Goal: Task Accomplishment & Management: Complete application form

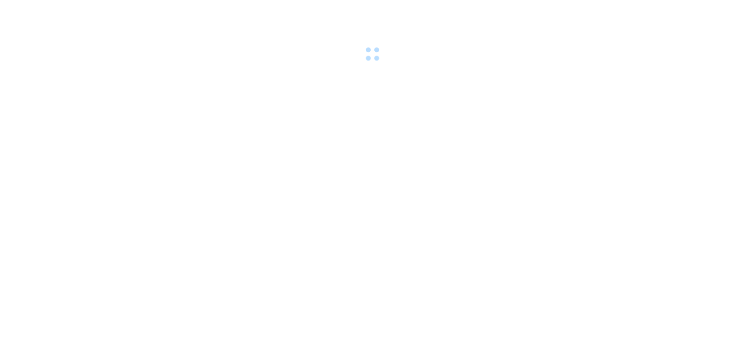
click at [529, 273] on body at bounding box center [372, 180] width 745 height 360
click at [270, 310] on body at bounding box center [372, 180] width 745 height 360
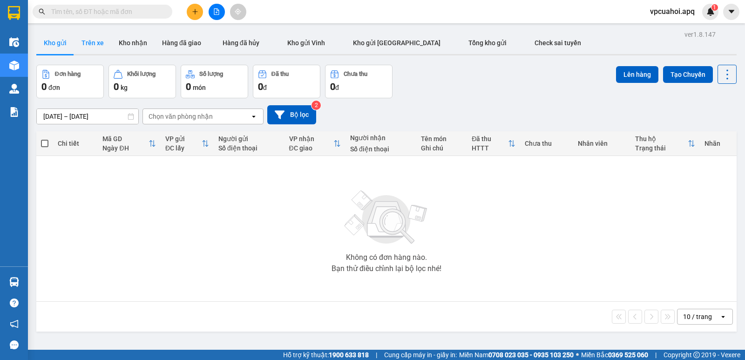
click at [98, 41] on button "Trên xe" at bounding box center [92, 43] width 37 height 22
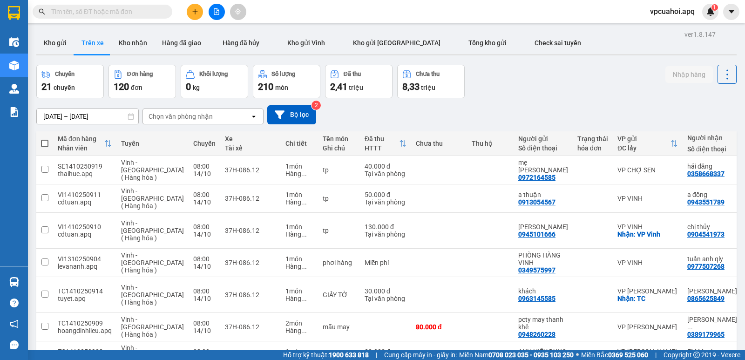
click at [220, 117] on div "Chọn văn phòng nhận" at bounding box center [196, 116] width 107 height 15
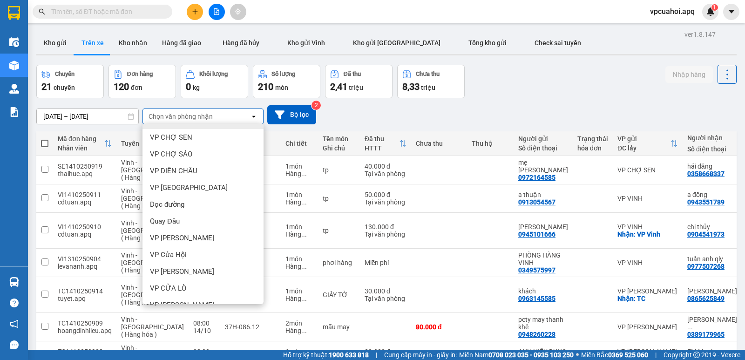
scroll to position [129, 0]
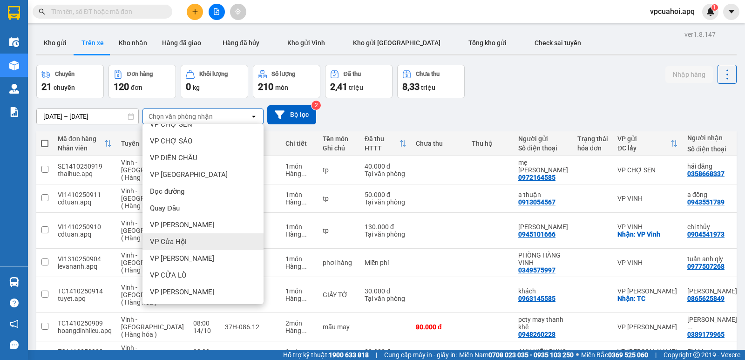
click at [187, 243] on div "VP Cửa Hội" at bounding box center [202, 241] width 121 height 17
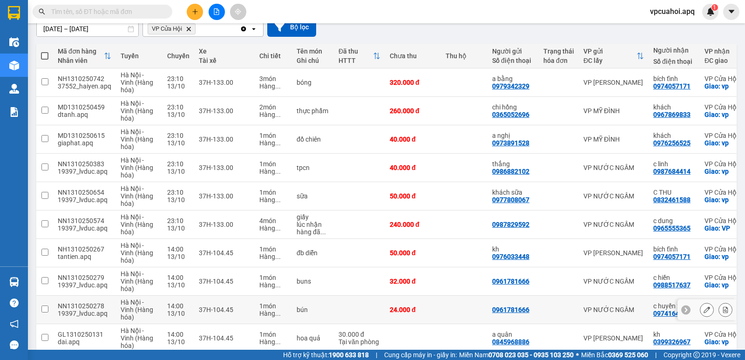
scroll to position [132, 0]
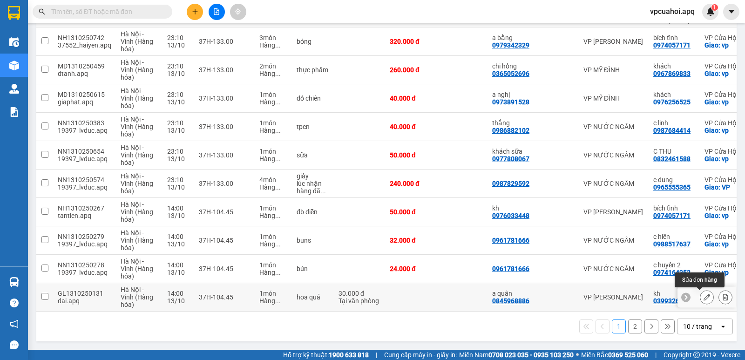
click at [703, 295] on icon at bounding box center [706, 297] width 7 height 7
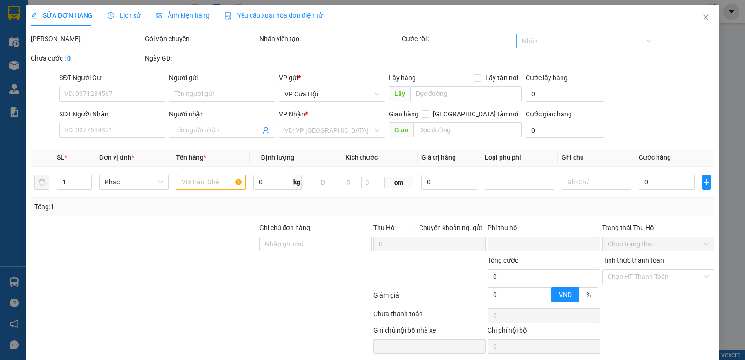
type input "0845968886"
type input "a quân"
type input "0399326967"
type input "kh"
checkbox input "true"
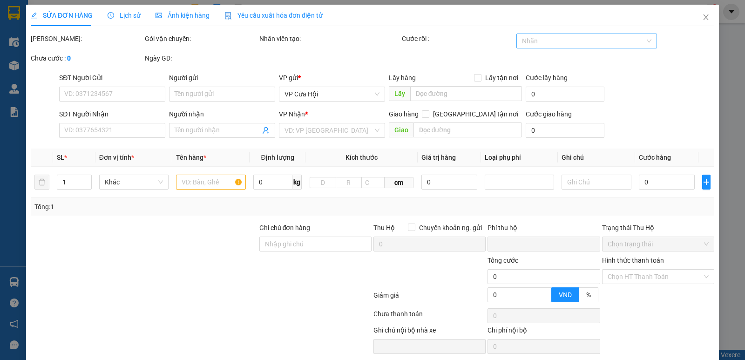
type input "vp"
type input "0"
type input "30.000"
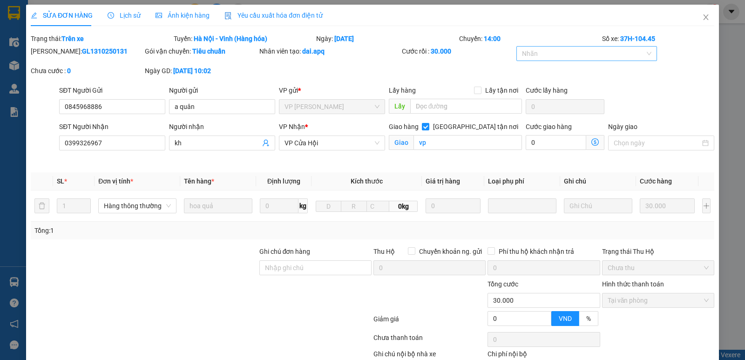
click at [541, 40] on div "Chuyến: 14:00" at bounding box center [529, 39] width 143 height 10
click at [543, 54] on div at bounding box center [581, 53] width 127 height 11
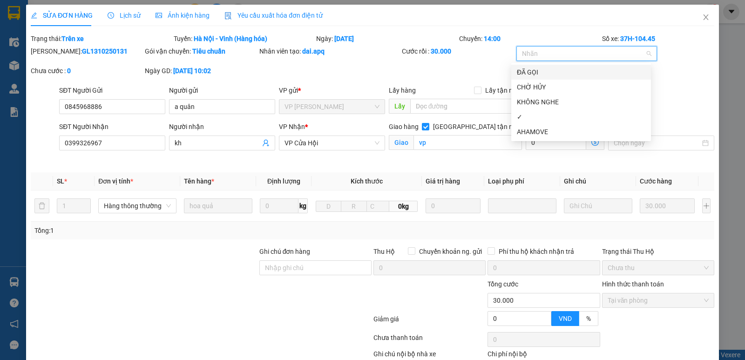
click at [534, 74] on div "ĐÃ GỌI" at bounding box center [581, 72] width 128 height 10
click at [542, 116] on div "✓" at bounding box center [581, 117] width 128 height 10
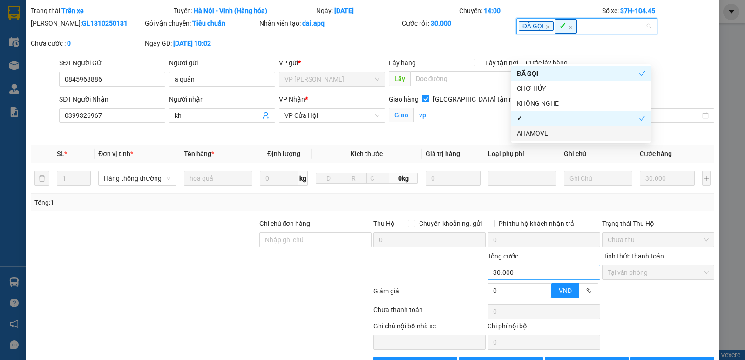
scroll to position [58, 0]
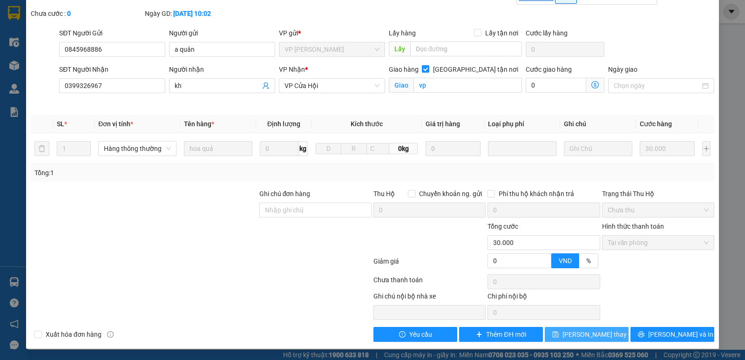
click at [566, 335] on button "Lưu thay đổi" at bounding box center [586, 334] width 84 height 15
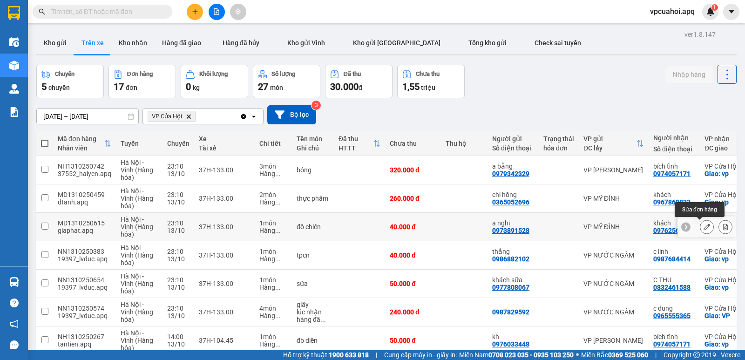
click at [703, 227] on icon at bounding box center [706, 226] width 7 height 7
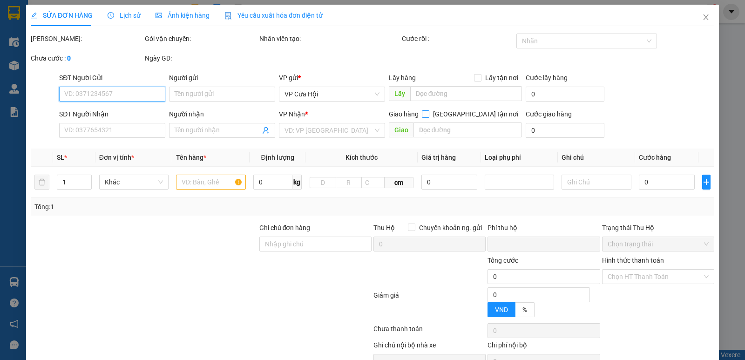
type input "0973891528"
type input "a nghị"
type input "0976256525"
type input "khách"
checkbox input "true"
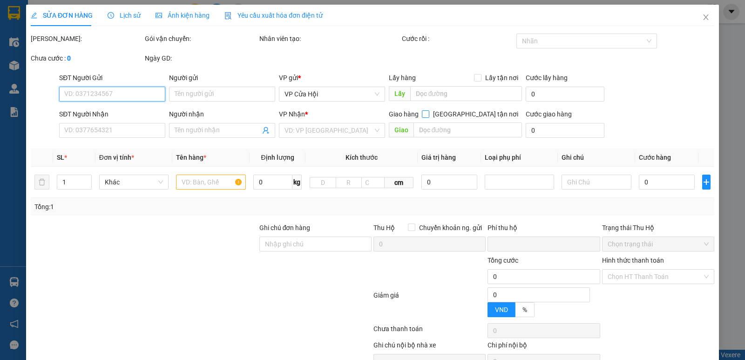
type input "vp"
type input "0"
type input "40.000"
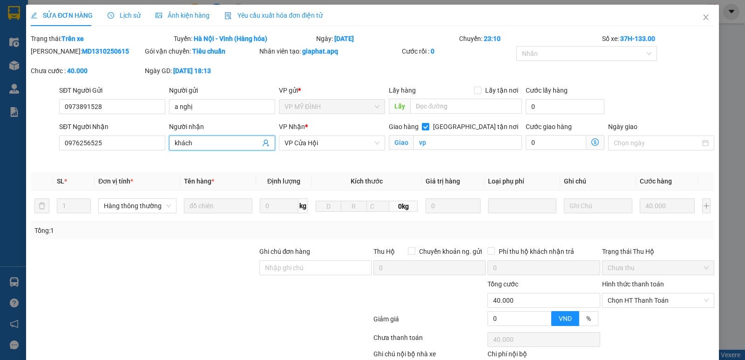
click at [202, 143] on input "khách" at bounding box center [217, 143] width 86 height 10
type input "k"
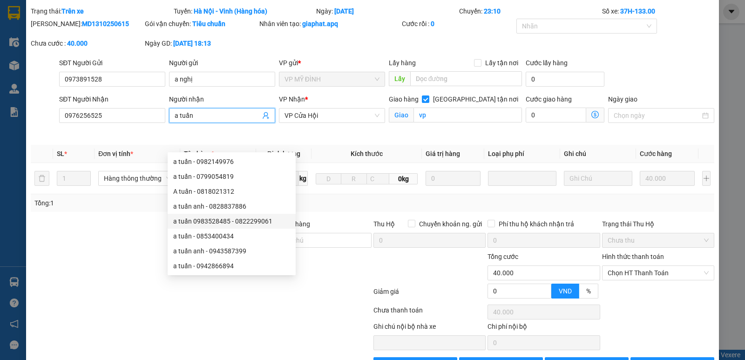
scroll to position [58, 0]
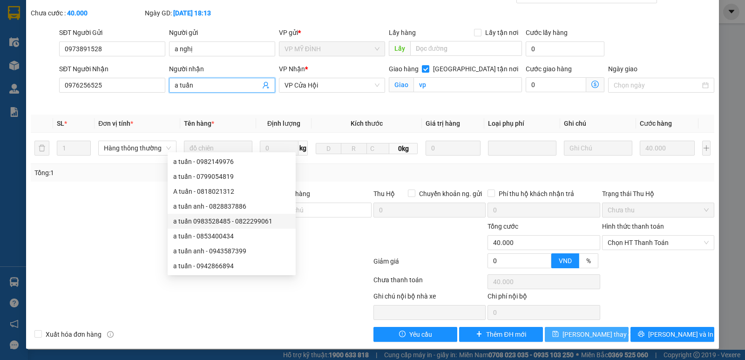
type input "a tuấn"
click at [585, 333] on span "Lưu thay đổi" at bounding box center [599, 334] width 74 height 10
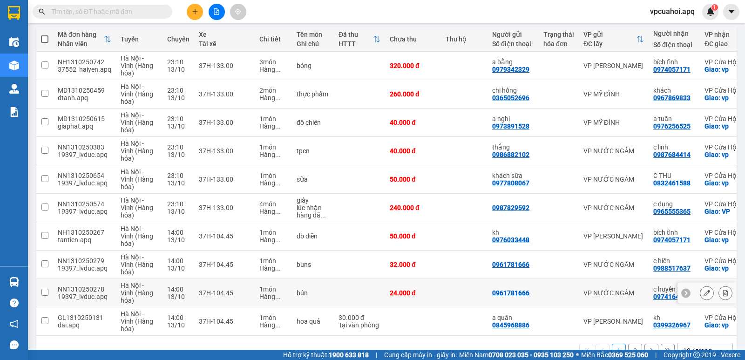
scroll to position [132, 0]
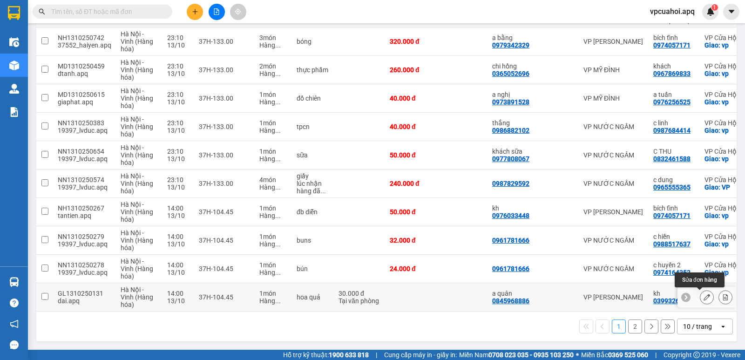
click at [703, 294] on icon at bounding box center [706, 297] width 7 height 7
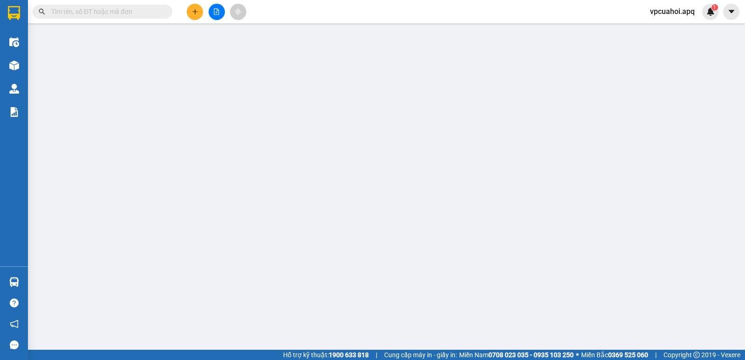
type input "0845968886"
type input "a quân"
type input "0399326967"
type input "kh"
checkbox input "true"
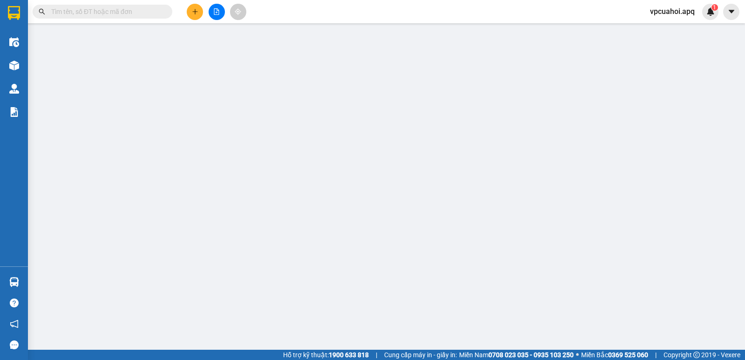
type input "vp"
type input "0"
type input "30.000"
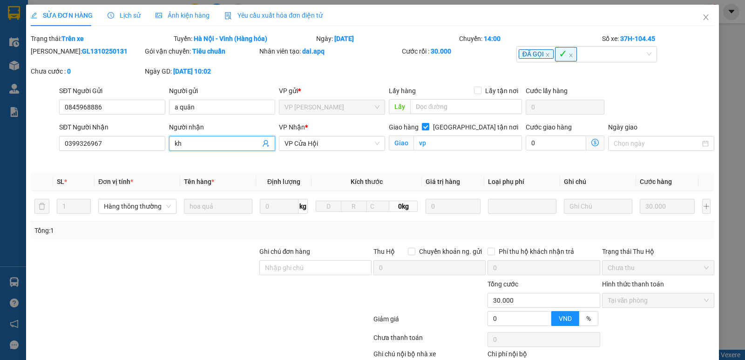
click at [190, 143] on input "kh" at bounding box center [217, 143] width 86 height 10
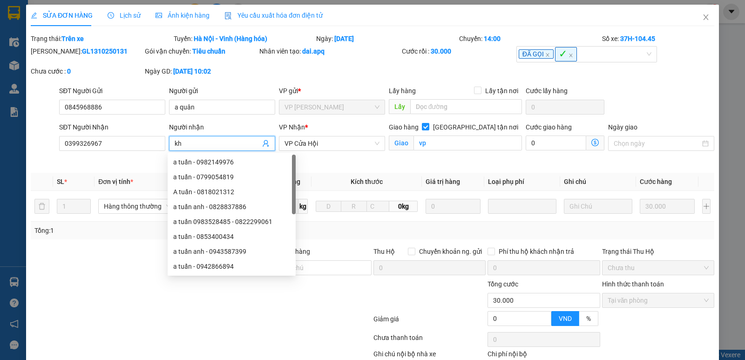
type input "k"
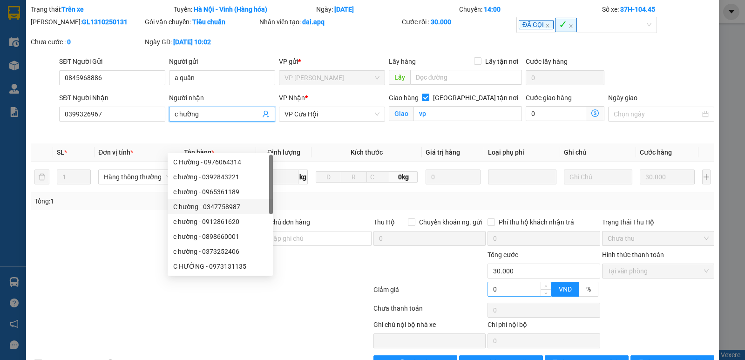
scroll to position [58, 0]
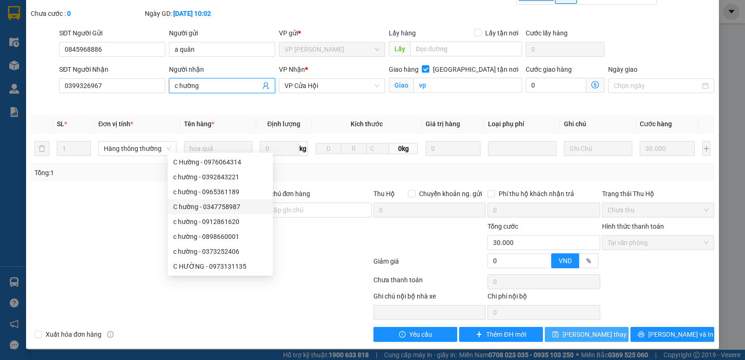
type input "c hường"
click at [600, 335] on span "Lưu thay đổi" at bounding box center [599, 334] width 74 height 10
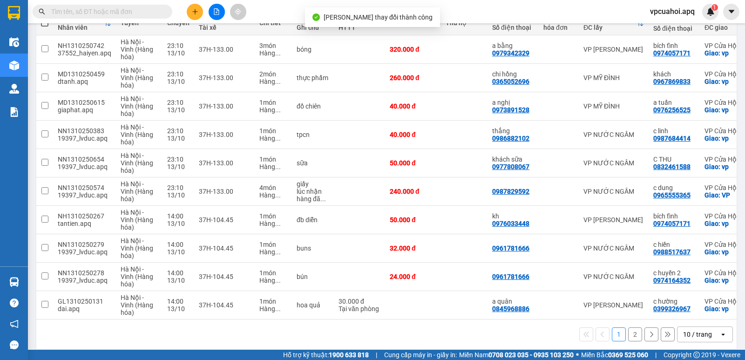
scroll to position [132, 0]
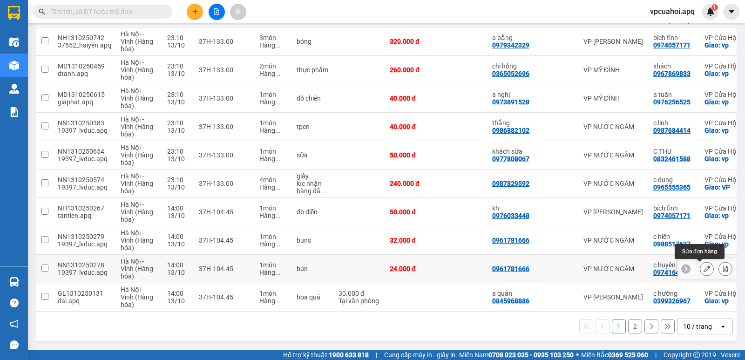
click at [700, 263] on button at bounding box center [706, 269] width 13 height 16
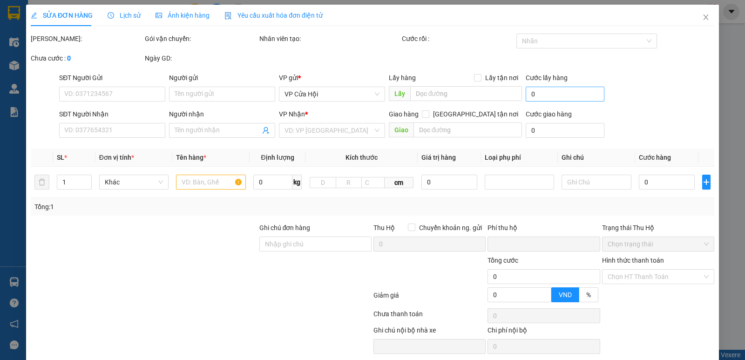
type input "0961781666"
type input "0974164352"
type input "c huyền 2"
checkbox input "true"
type input "vp"
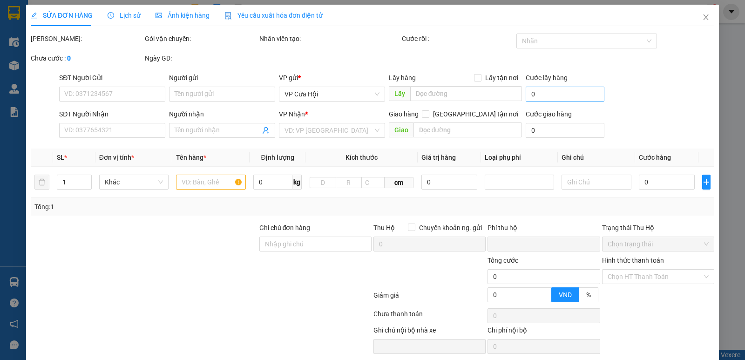
type input "0"
type input "24.000"
type input "20"
type input "24.000"
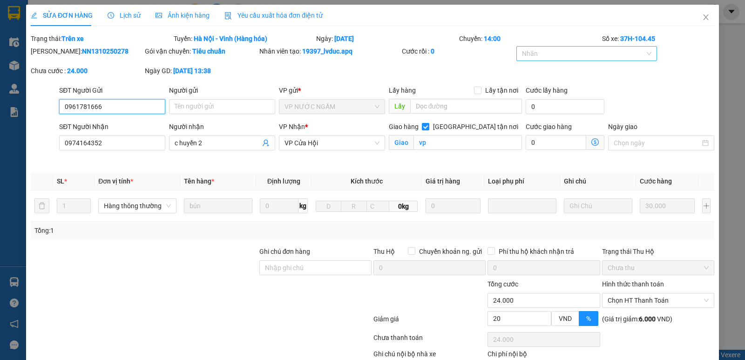
click at [538, 51] on div at bounding box center [581, 53] width 127 height 11
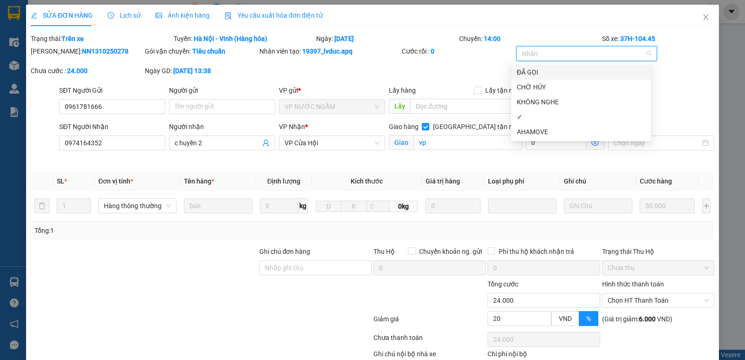
click at [531, 74] on div "ĐÃ GỌI" at bounding box center [581, 72] width 128 height 10
click at [529, 118] on div "✓" at bounding box center [581, 117] width 128 height 10
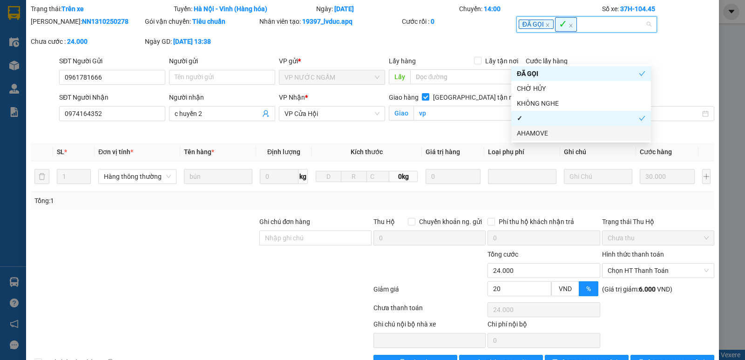
scroll to position [58, 0]
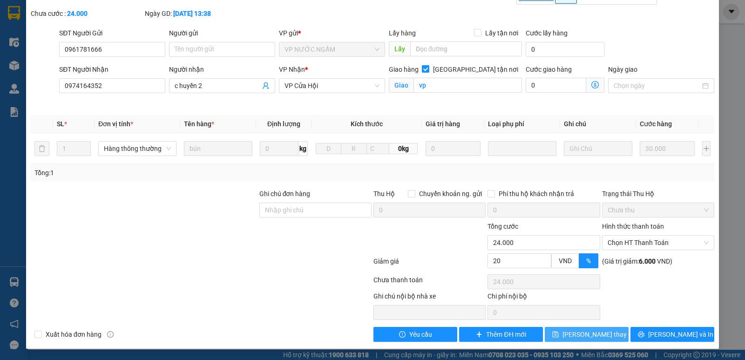
click at [603, 335] on span "Lưu thay đổi" at bounding box center [599, 334] width 74 height 10
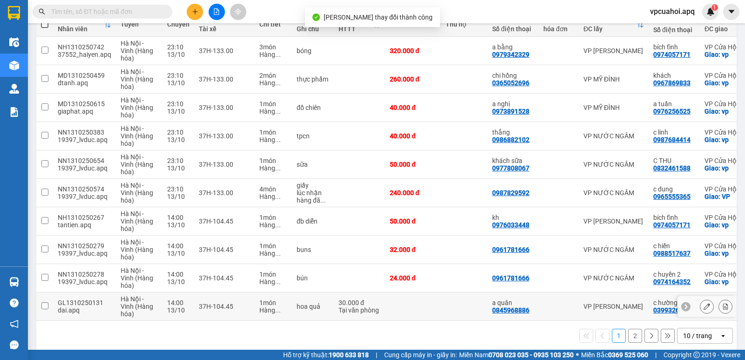
scroll to position [132, 0]
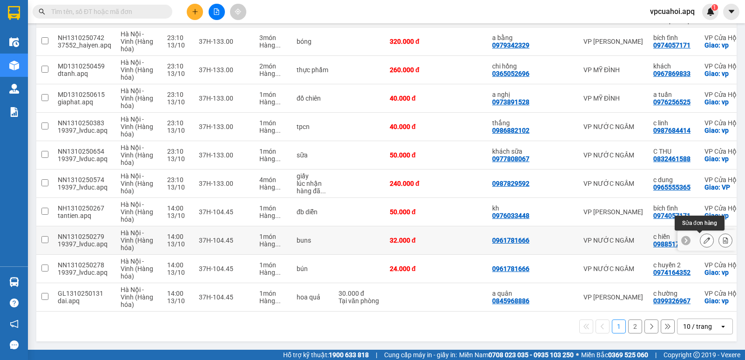
click at [703, 237] on icon at bounding box center [706, 240] width 7 height 7
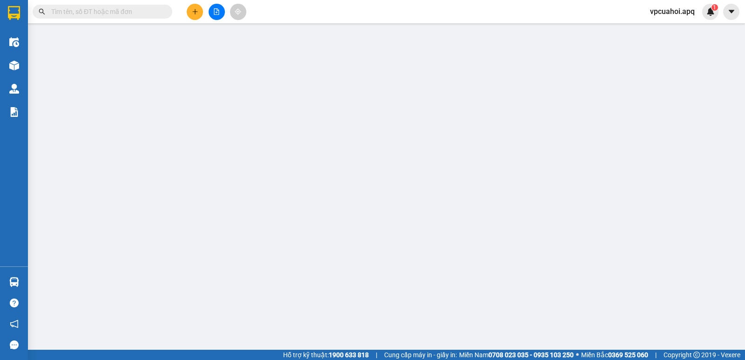
type input "0961781666"
type input "0988517637"
type input "c hiền"
checkbox input "true"
type input "vp"
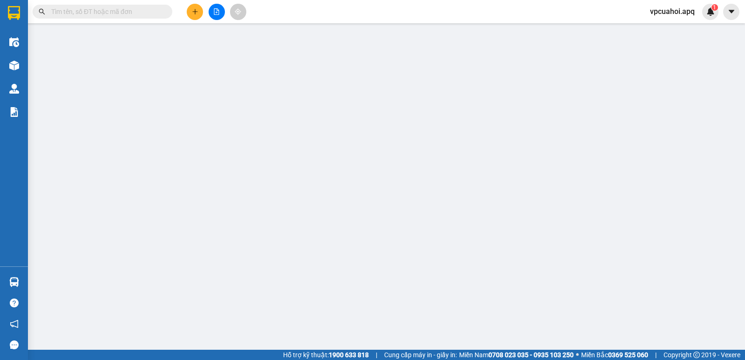
type input "0"
type input "32.000"
type input "20"
type input "32.000"
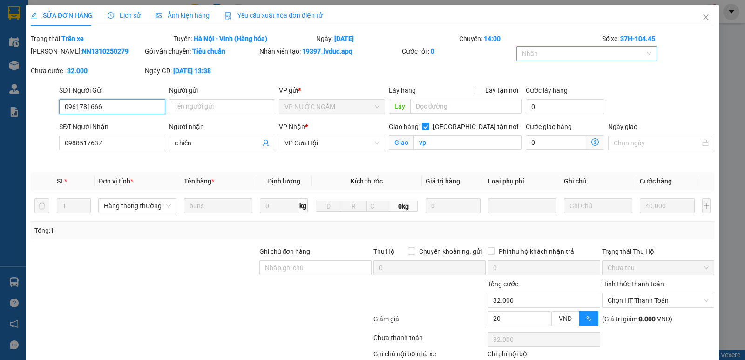
click at [524, 55] on div at bounding box center [581, 53] width 127 height 11
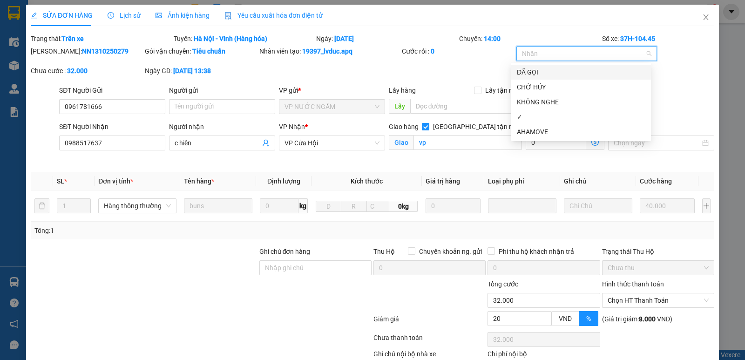
click at [522, 70] on div "ĐÃ GỌI" at bounding box center [581, 72] width 128 height 10
click at [524, 116] on div "✓" at bounding box center [581, 117] width 128 height 10
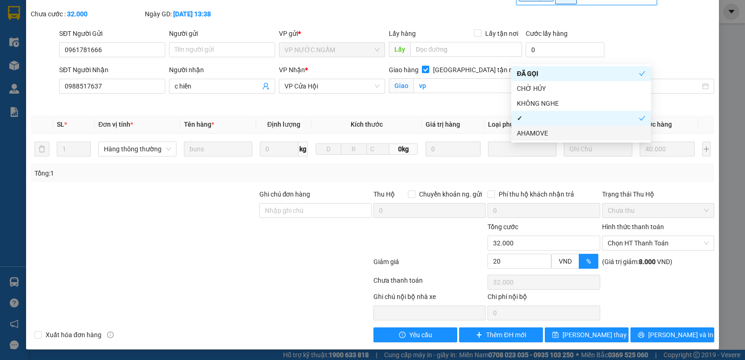
scroll to position [58, 0]
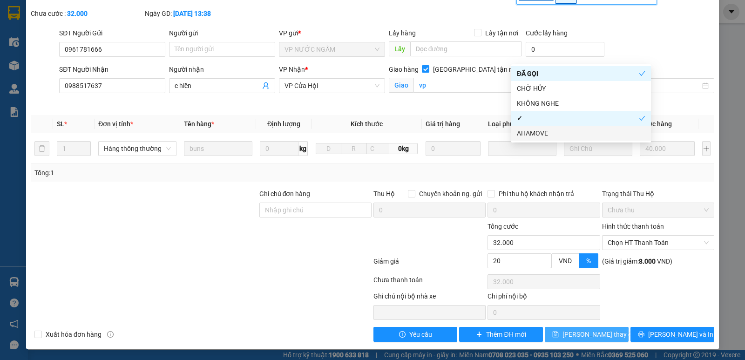
click at [586, 334] on span "Lưu thay đổi" at bounding box center [599, 334] width 74 height 10
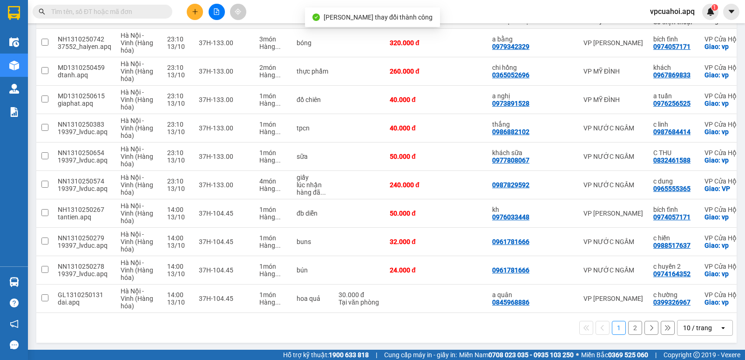
scroll to position [132, 0]
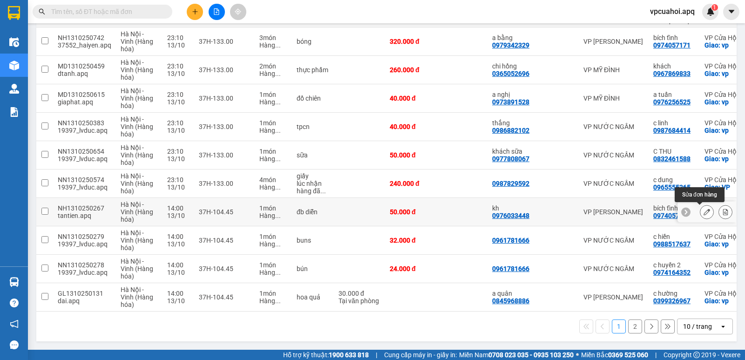
click at [703, 208] on icon at bounding box center [706, 211] width 7 height 7
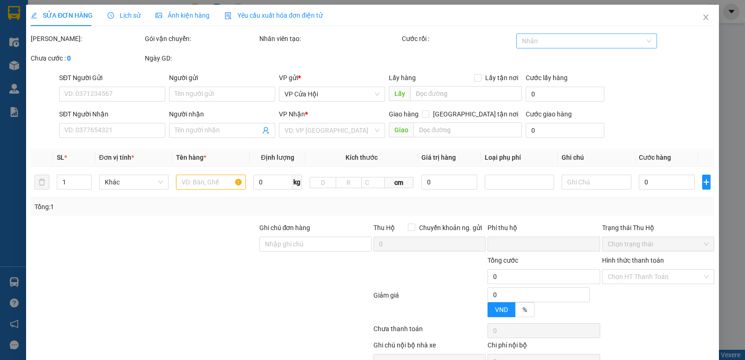
type input "0976033448"
type input "kh"
type input "0974057171"
type input "bích tĩnh"
checkbox input "true"
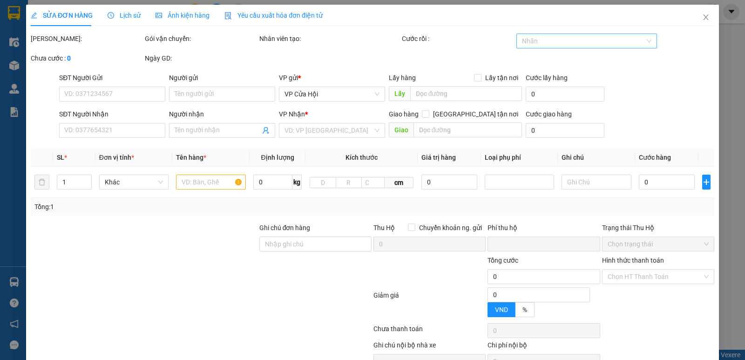
type input "vp"
type input "0"
type input "50.000"
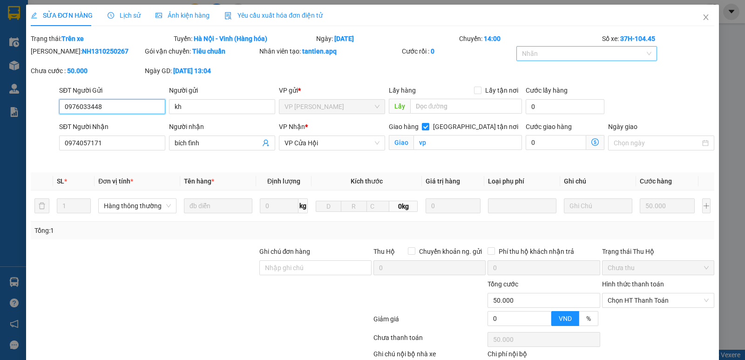
click at [550, 52] on div at bounding box center [581, 53] width 127 height 11
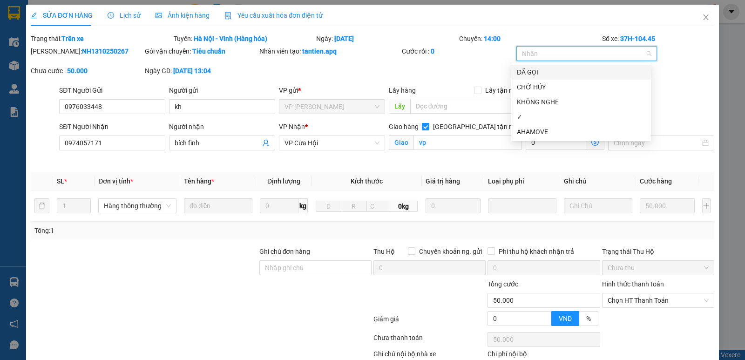
click at [534, 71] on div "ĐÃ GỌI" at bounding box center [581, 72] width 128 height 10
click at [534, 116] on div "✓" at bounding box center [581, 117] width 128 height 10
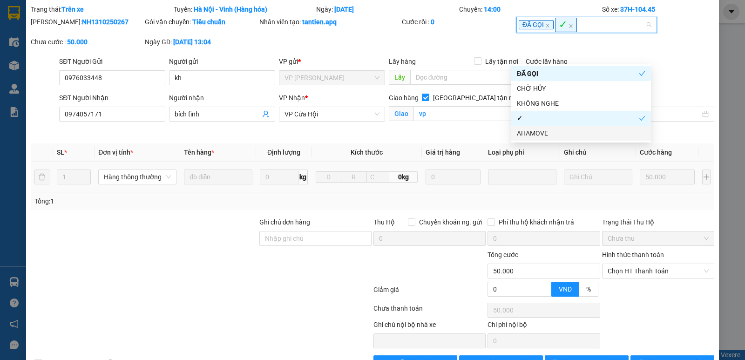
scroll to position [58, 0]
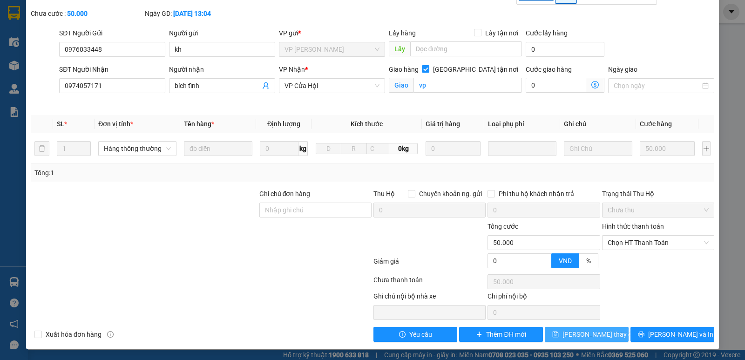
click at [593, 334] on span "Lưu thay đổi" at bounding box center [599, 334] width 74 height 10
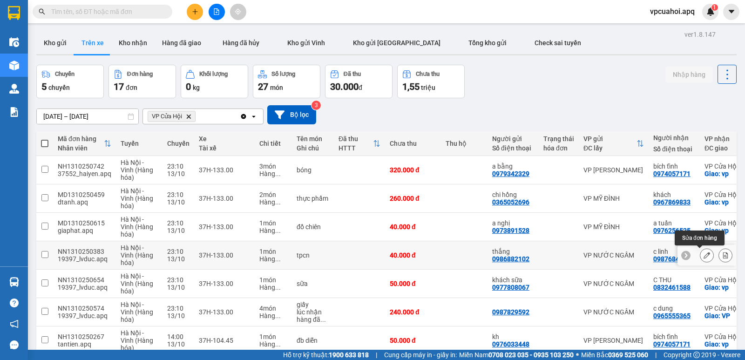
click at [703, 255] on icon at bounding box center [706, 255] width 7 height 7
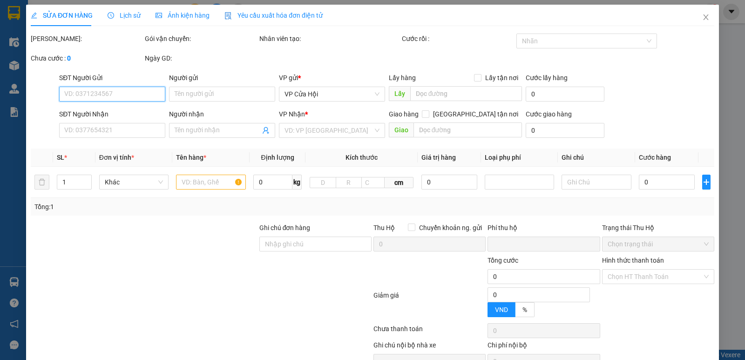
type input "0986882102"
type input "thắng"
type input "0987684414"
type input "c linh"
checkbox input "true"
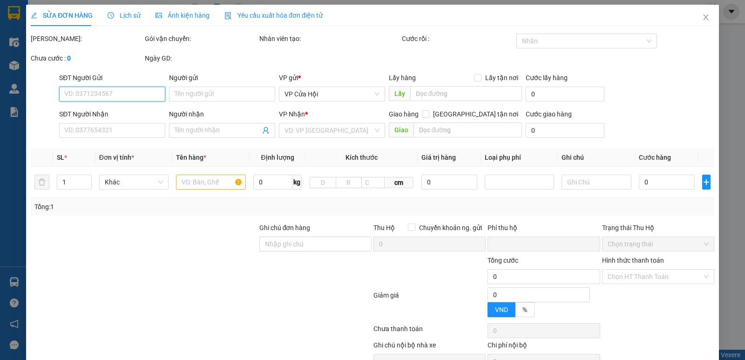
type input "vp"
type input "0"
type input "40.000"
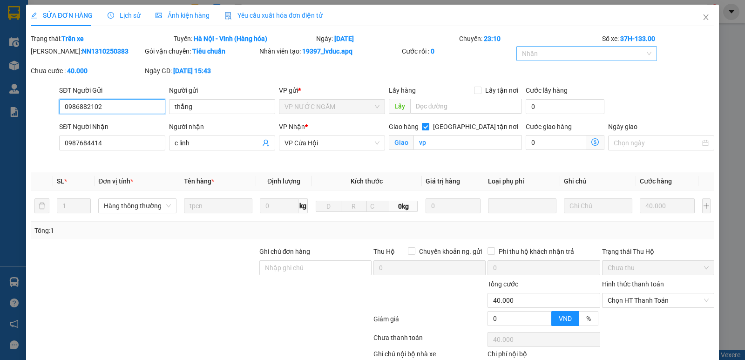
click at [543, 52] on div at bounding box center [581, 53] width 127 height 11
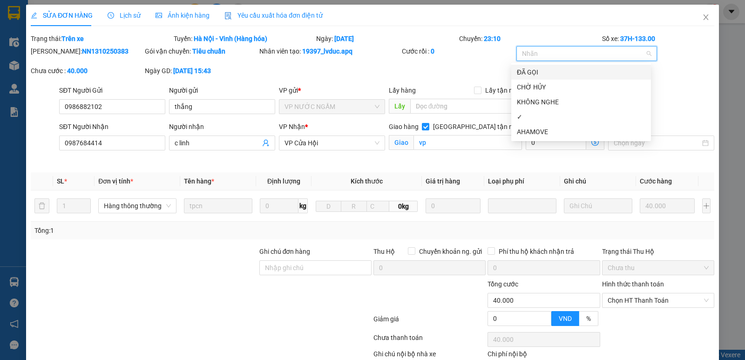
click at [524, 72] on div "ĐÃ GỌI" at bounding box center [581, 72] width 128 height 10
click at [538, 114] on div "✓" at bounding box center [581, 117] width 128 height 10
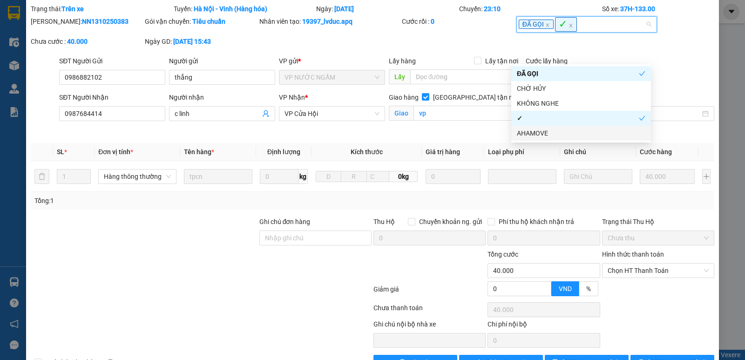
scroll to position [58, 0]
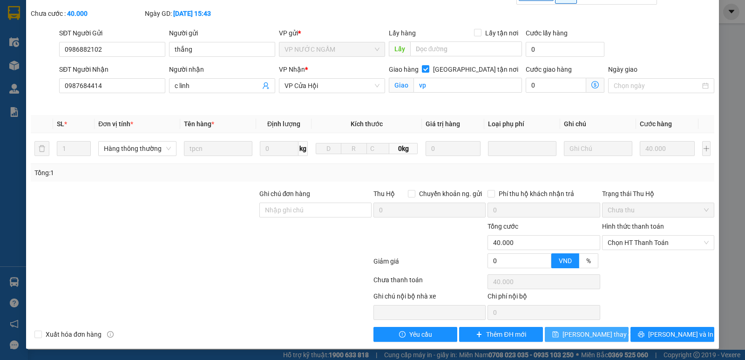
click at [576, 337] on span "Lưu thay đổi" at bounding box center [599, 334] width 74 height 10
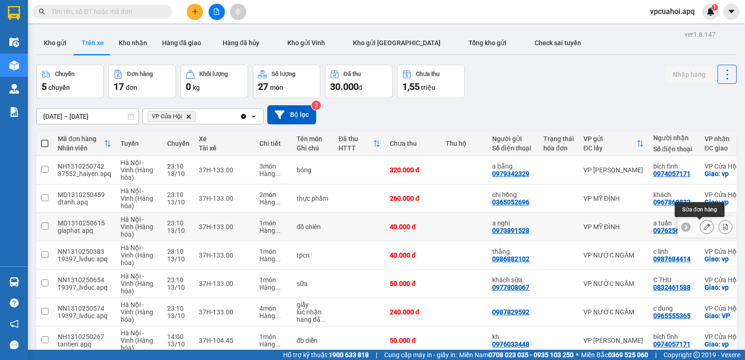
click at [703, 226] on icon at bounding box center [706, 226] width 7 height 7
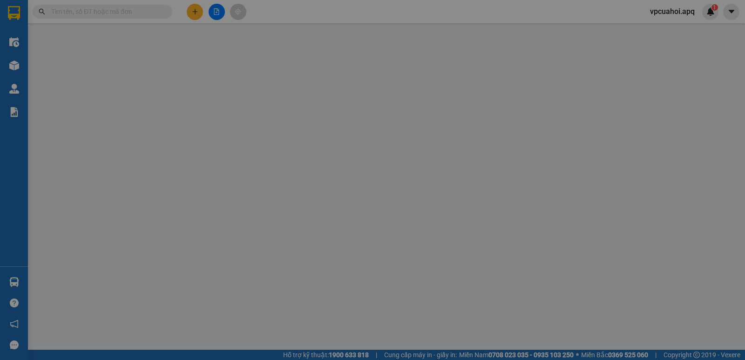
type input "0973891528"
type input "a nghị"
type input "0976256525"
type input "a tuấn"
checkbox input "true"
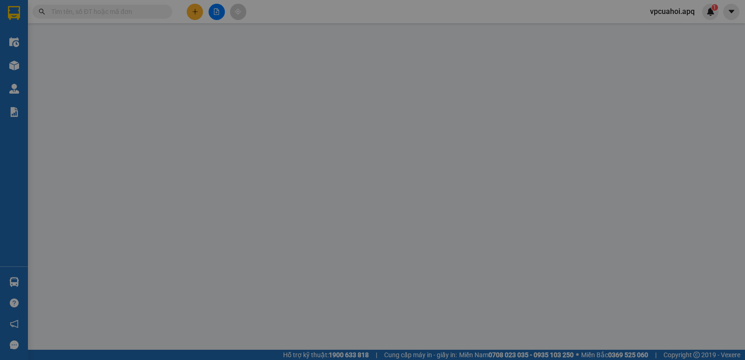
type input "vp"
type input "0"
type input "40.000"
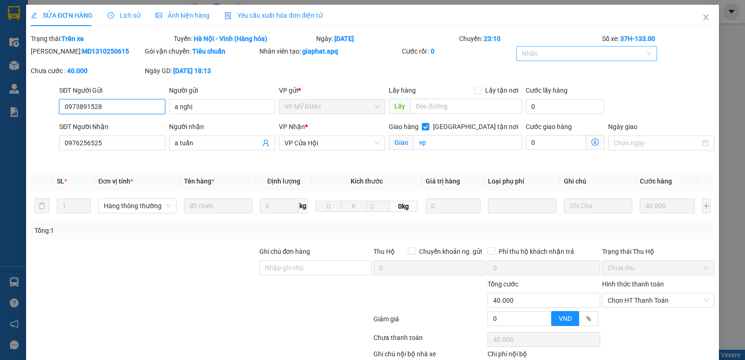
click at [536, 50] on div at bounding box center [581, 53] width 127 height 11
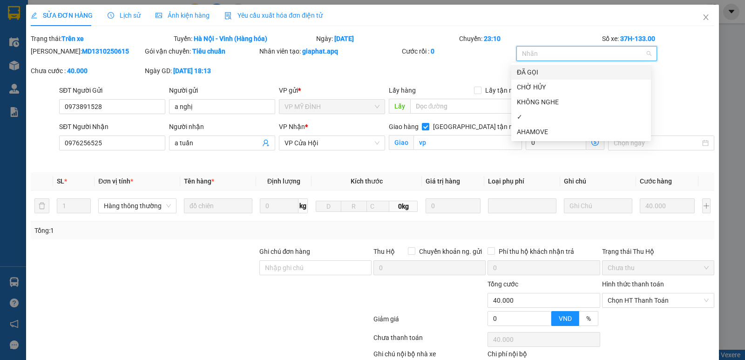
click at [533, 73] on div "ĐÃ GỌI" at bounding box center [581, 72] width 128 height 10
click at [533, 116] on div "✓" at bounding box center [581, 117] width 128 height 10
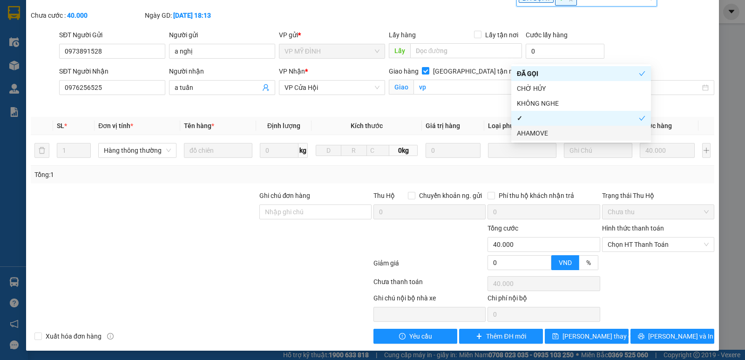
scroll to position [58, 0]
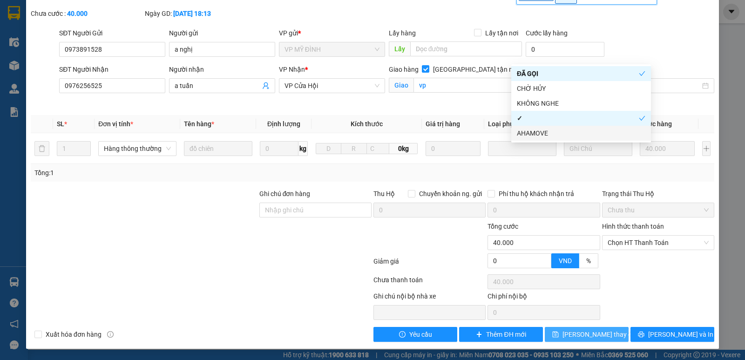
click at [595, 336] on span "Lưu thay đổi" at bounding box center [599, 334] width 74 height 10
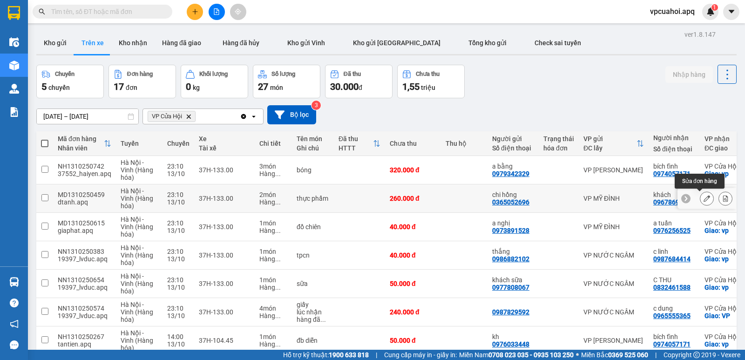
click at [703, 200] on icon at bounding box center [706, 198] width 7 height 7
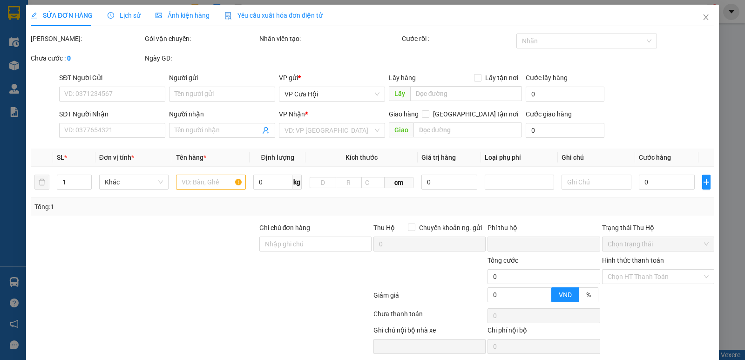
type input "0365052696"
type input "chi hồng"
type input "0967869833"
type input "khách"
checkbox input "true"
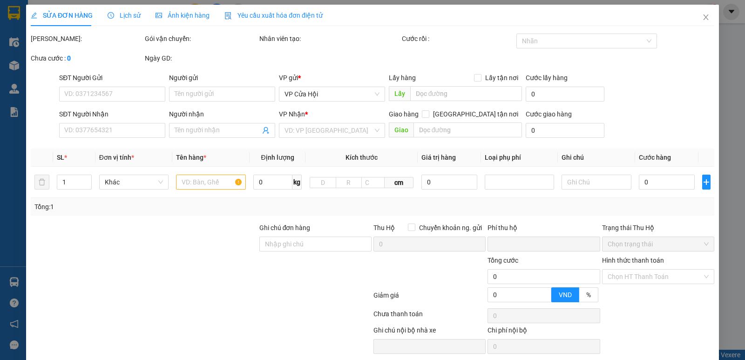
type input "vp"
type input "0"
type input "260.000"
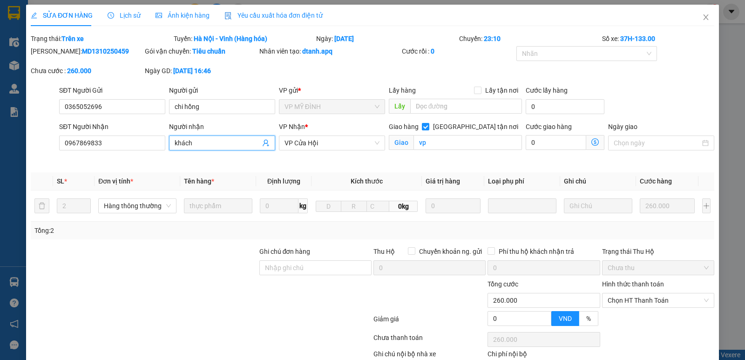
click at [199, 144] on input "khách" at bounding box center [217, 143] width 86 height 10
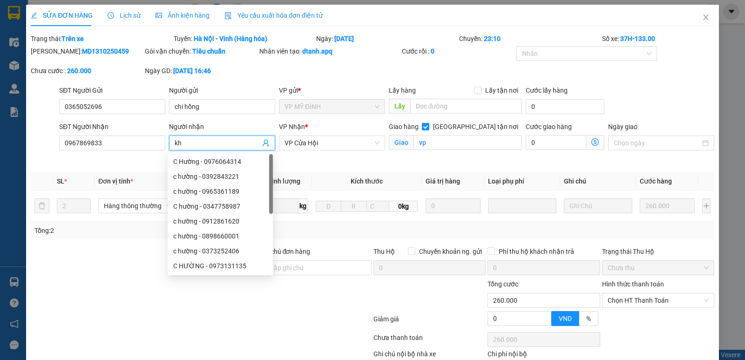
type input "k"
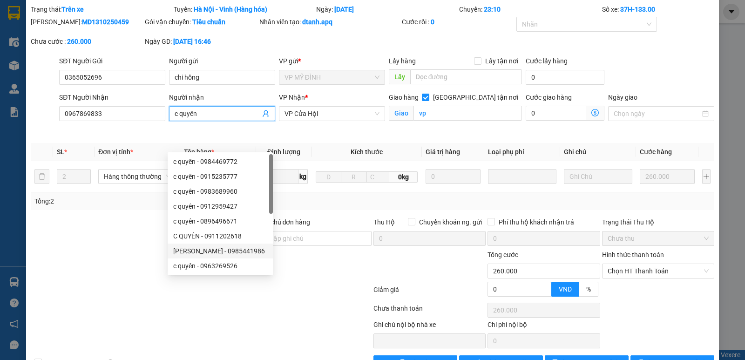
scroll to position [58, 0]
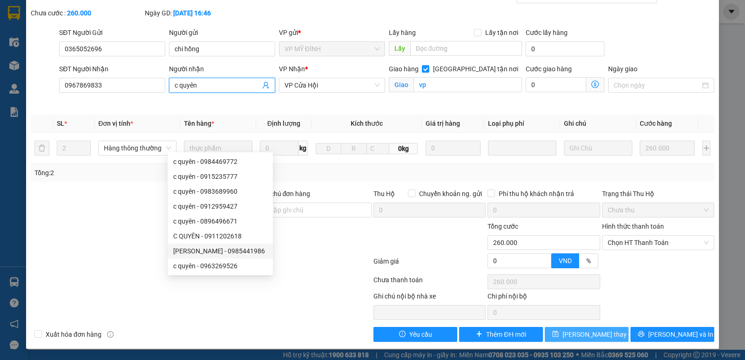
type input "c quyên"
click at [575, 335] on span "Lưu thay đổi" at bounding box center [599, 334] width 74 height 10
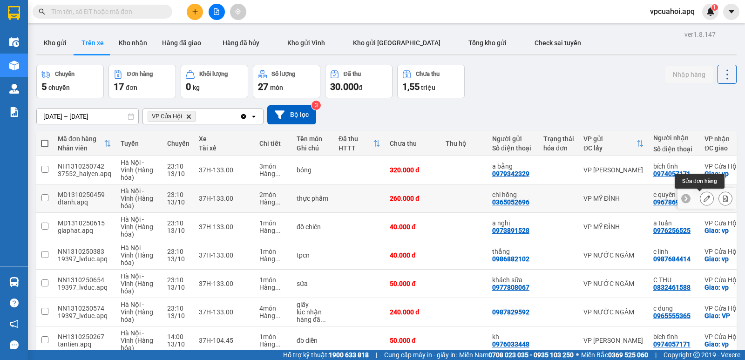
click at [703, 200] on icon at bounding box center [706, 198] width 7 height 7
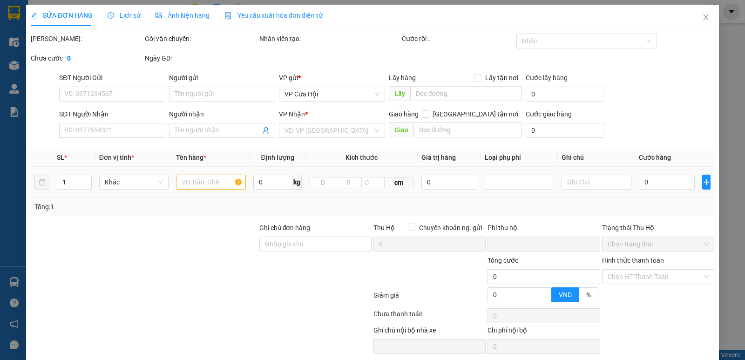
type input "0365052696"
type input "chi hồng"
type input "0967869833"
type input "c quyên"
checkbox input "true"
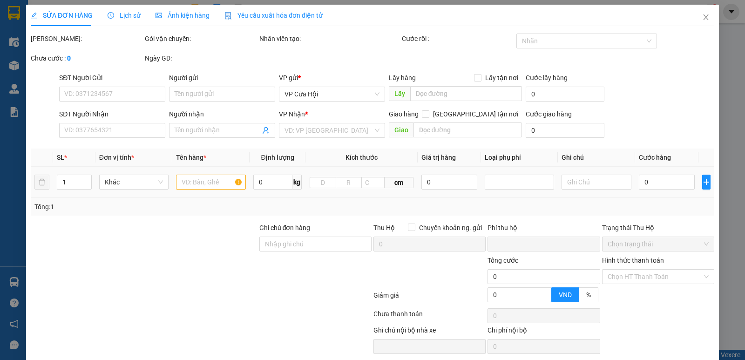
type input "vp"
type input "0"
type input "260.000"
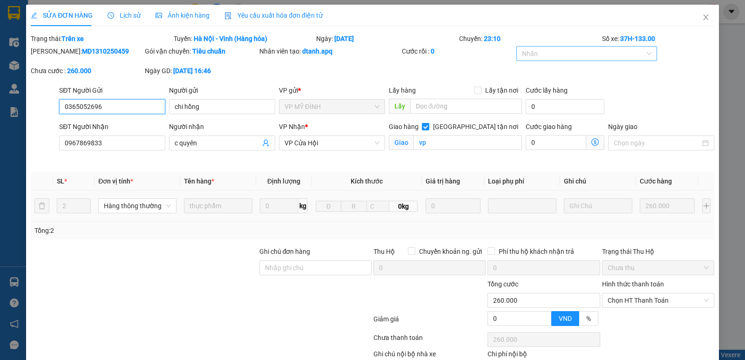
click at [544, 54] on div at bounding box center [581, 53] width 127 height 11
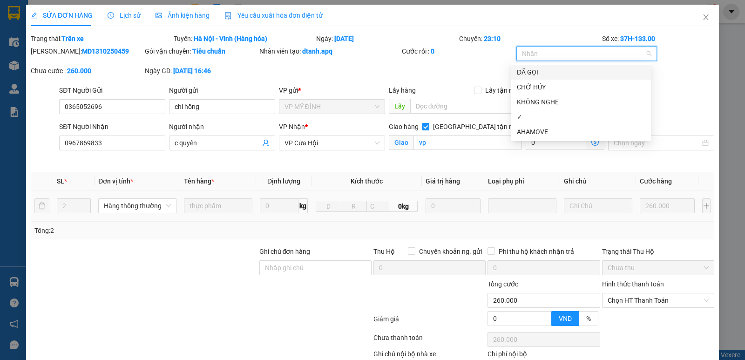
click at [534, 74] on div "ĐÃ GỌI" at bounding box center [581, 72] width 128 height 10
click at [532, 118] on div "✓" at bounding box center [581, 117] width 128 height 10
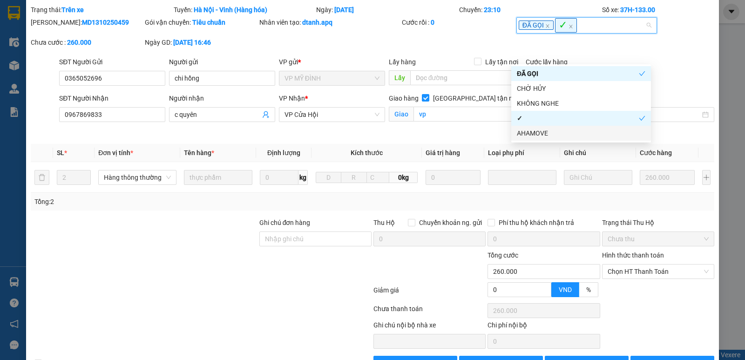
scroll to position [58, 0]
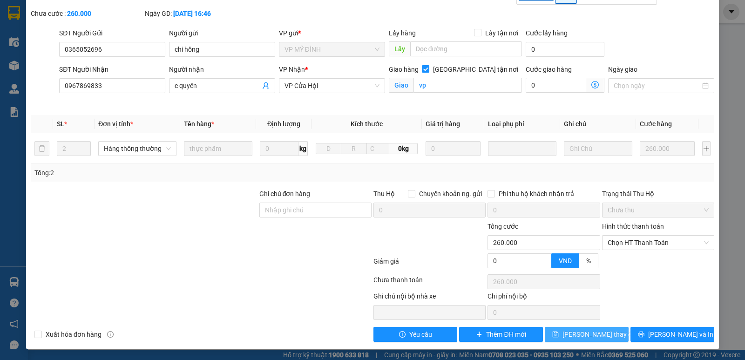
click at [570, 335] on span "Lưu thay đổi" at bounding box center [599, 334] width 74 height 10
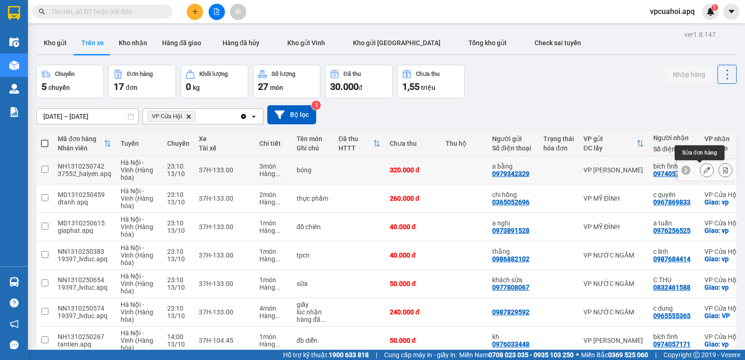
click at [703, 169] on icon at bounding box center [706, 170] width 7 height 7
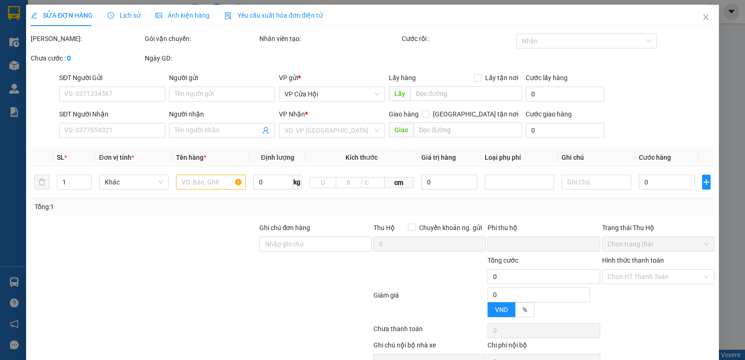
type input "0979342329"
type input "a bằng"
type input "0974057171"
type input "bích tĩnh"
checkbox input "true"
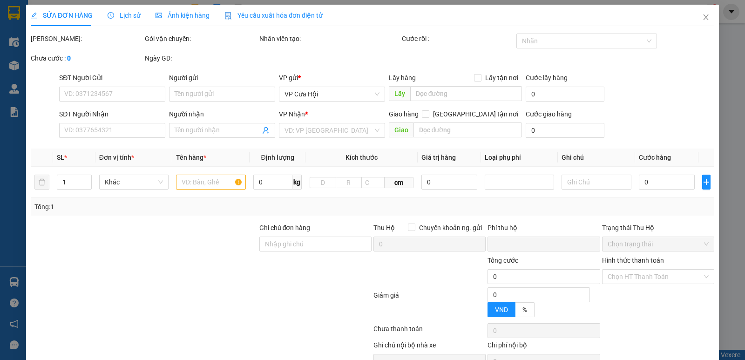
type input "vp"
type input "0"
type input "320.000"
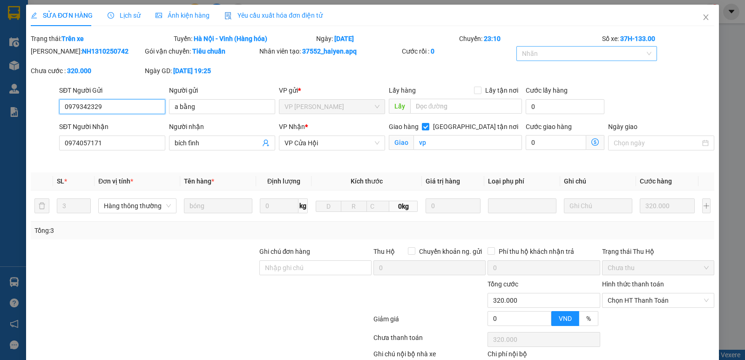
click at [532, 53] on div at bounding box center [581, 53] width 127 height 11
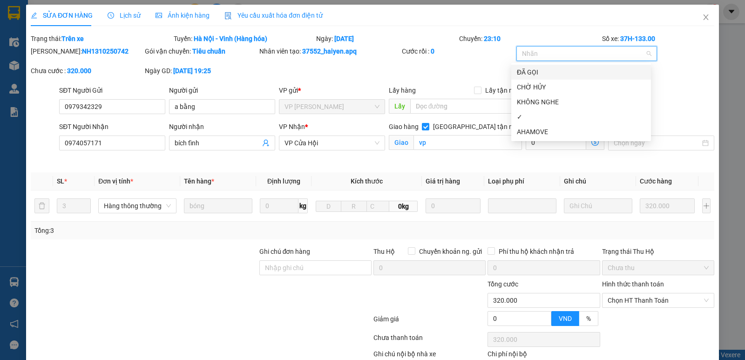
click at [530, 69] on div "ĐÃ GỌI" at bounding box center [581, 72] width 128 height 10
click at [523, 115] on div "✓" at bounding box center [581, 117] width 128 height 10
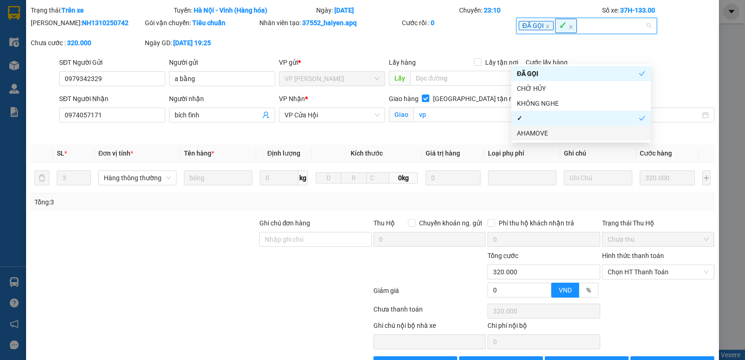
scroll to position [58, 0]
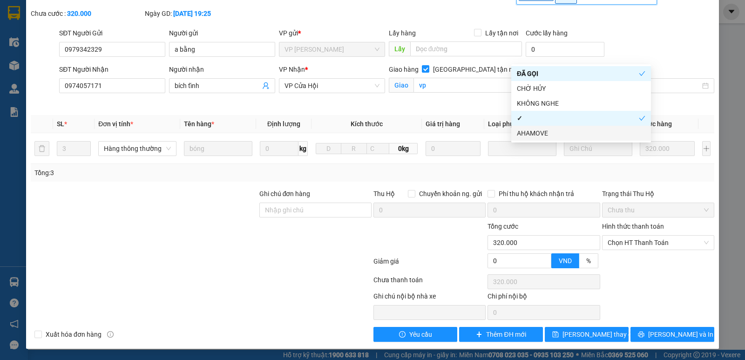
click at [585, 322] on div "Total Paid Fee 0 Total UnPaid Fee 320.000 Cash Collection Total Fee Trạng thái:…" at bounding box center [372, 159] width 683 height 366
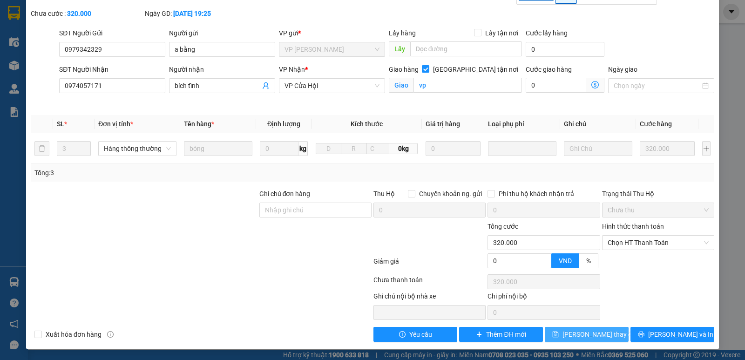
click at [593, 330] on span "Lưu thay đổi" at bounding box center [599, 334] width 74 height 10
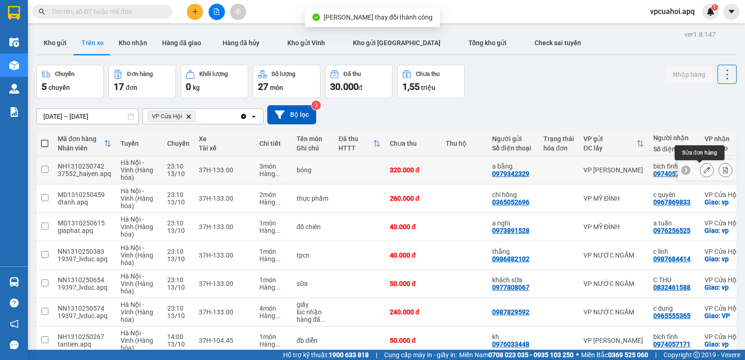
click at [703, 169] on icon at bounding box center [706, 170] width 7 height 7
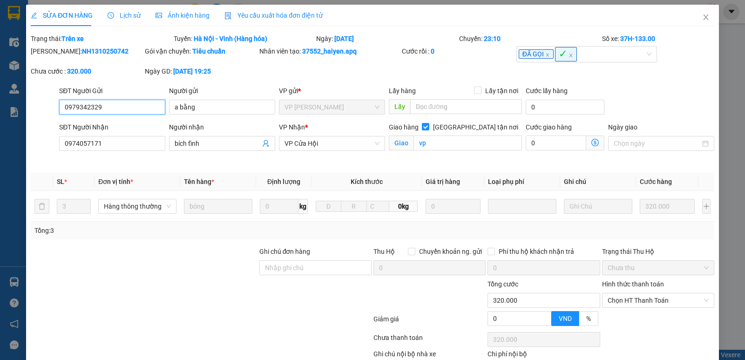
scroll to position [58, 0]
